Goal: Task Accomplishment & Management: Use online tool/utility

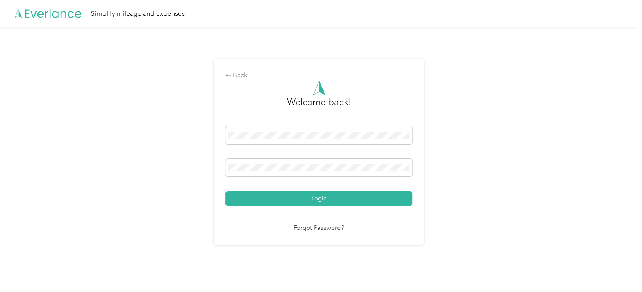
click at [225, 191] on button "Login" at bounding box center [318, 198] width 187 height 15
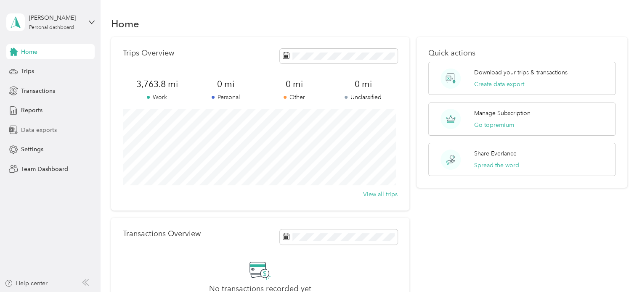
click at [39, 127] on span "Data exports" at bounding box center [39, 130] width 36 height 9
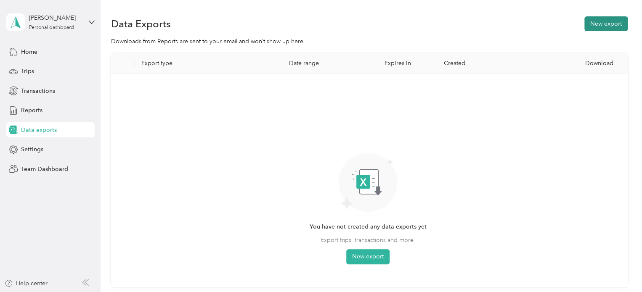
click at [607, 23] on button "New export" at bounding box center [605, 23] width 43 height 15
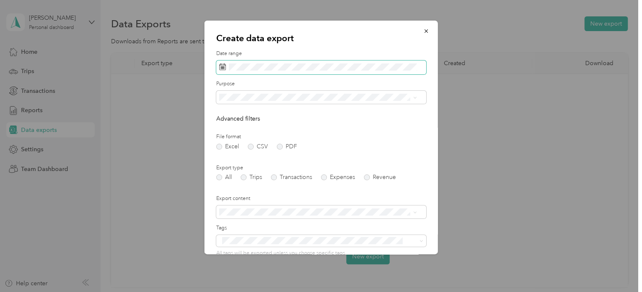
click at [223, 66] on rect at bounding box center [223, 66] width 1 height 1
click at [256, 151] on li "Spinx" at bounding box center [318, 156] width 204 height 15
click at [248, 176] on label "Trips" at bounding box center [251, 178] width 21 height 6
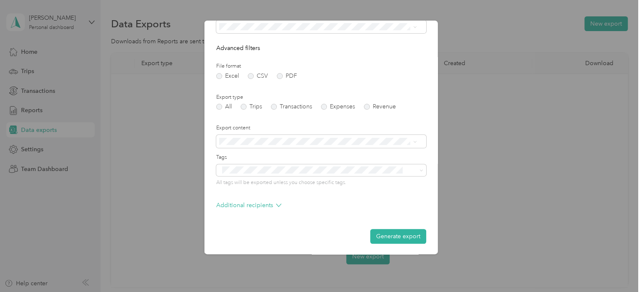
scroll to position [72, 0]
click at [389, 199] on form "Date range Purpose Advanced filters File format Excel CSV PDF Export type All T…" at bounding box center [321, 110] width 210 height 265
click at [378, 234] on button "Generate export" at bounding box center [398, 235] width 56 height 15
